Goal: Find specific page/section: Find specific page/section

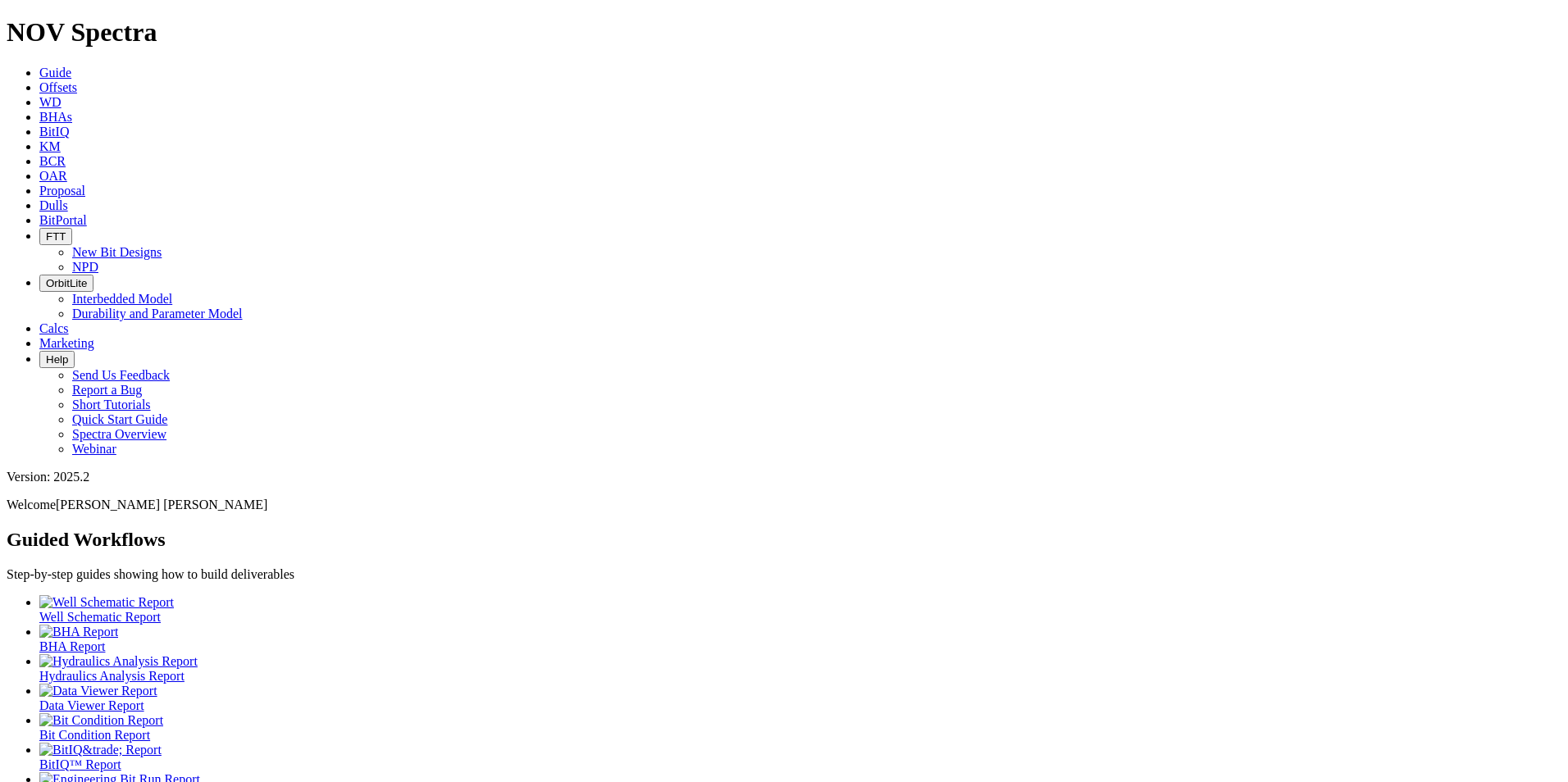
click at [39, 198] on icon at bounding box center [39, 205] width 0 height 14
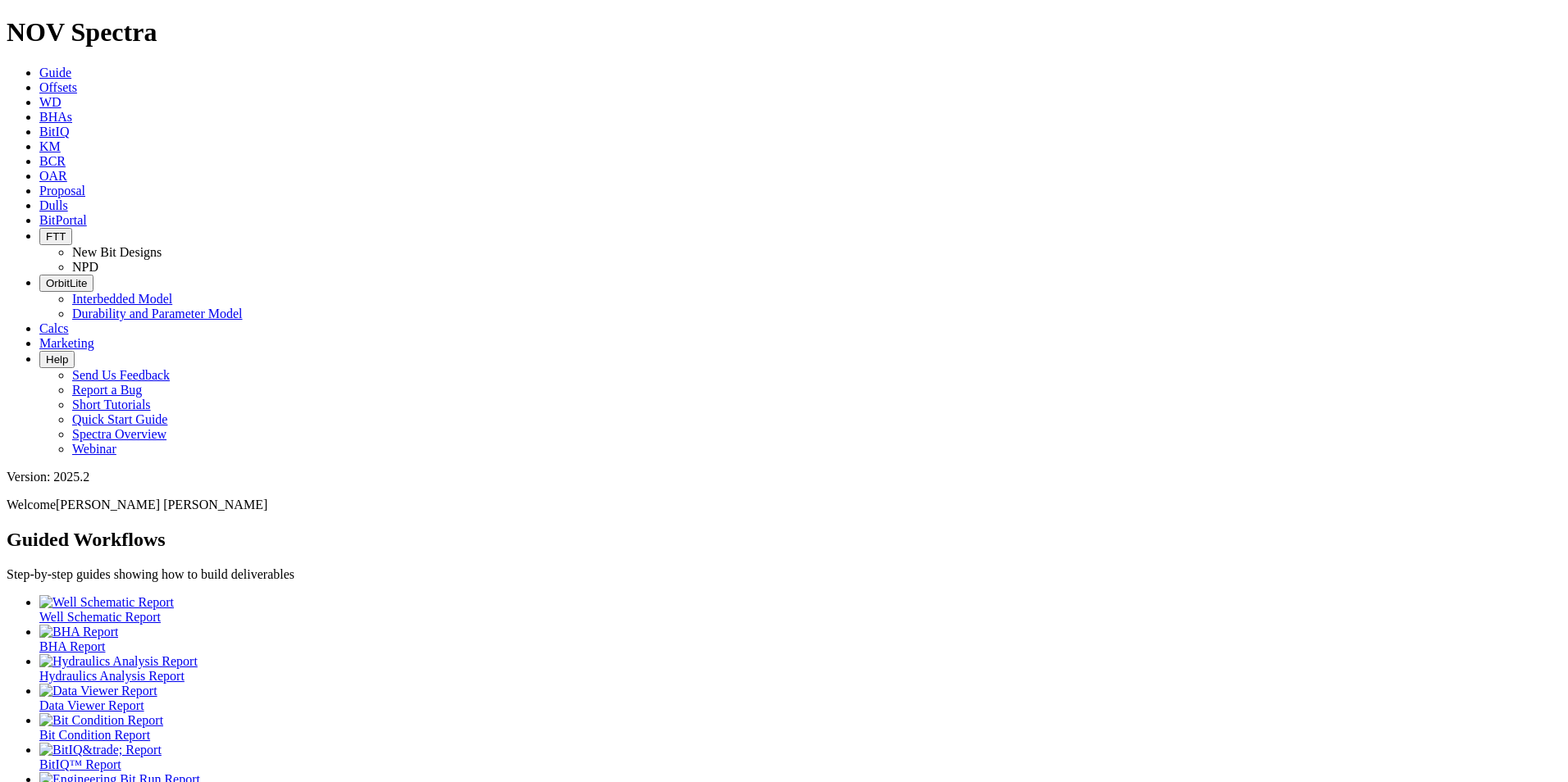
click at [68, 198] on span "Dulls" at bounding box center [53, 205] width 28 height 14
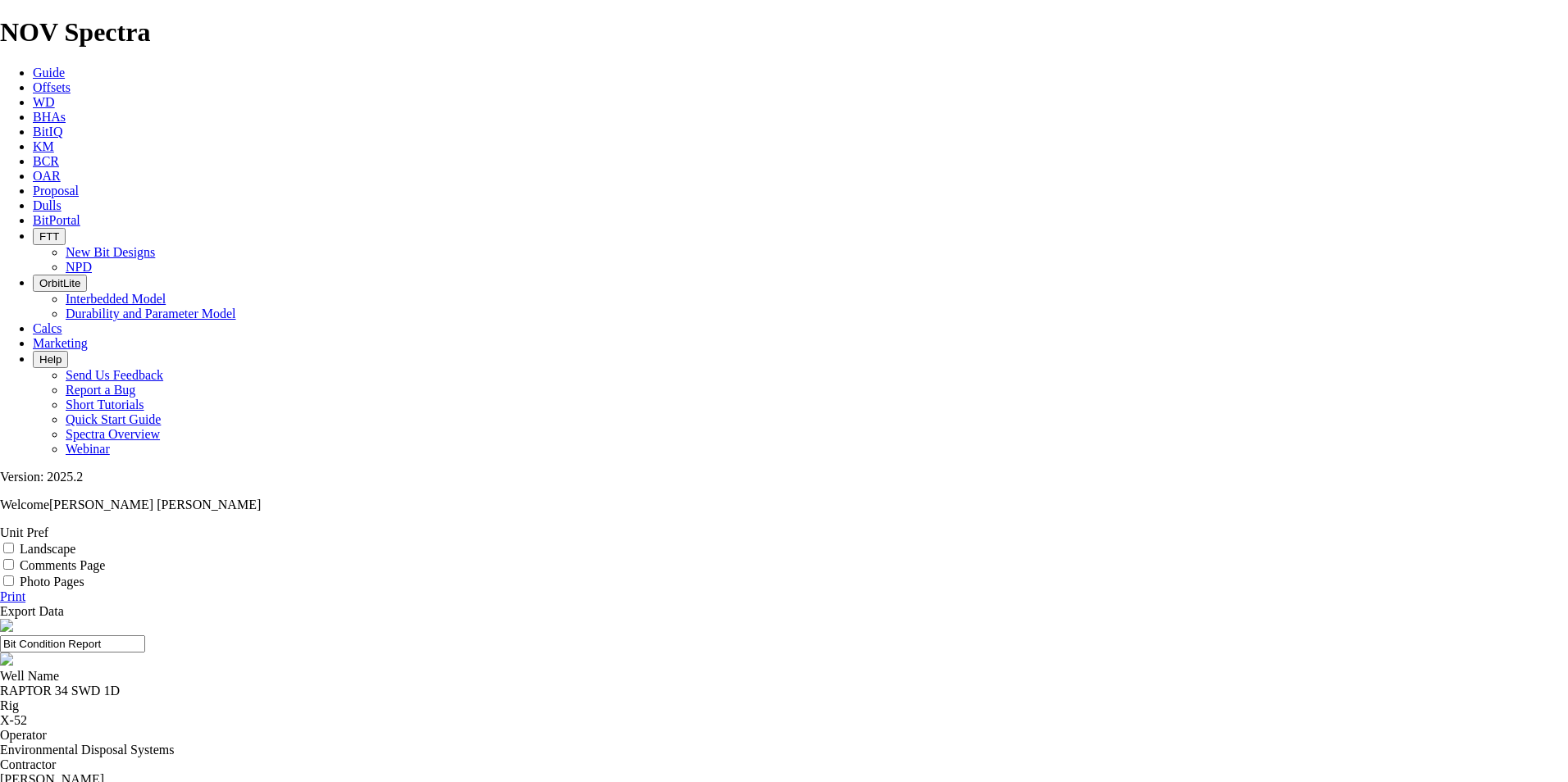
click at [14, 542] on input "Landscape" at bounding box center [8, 547] width 11 height 11
checkbox input "true"
